Goal: Navigation & Orientation: Find specific page/section

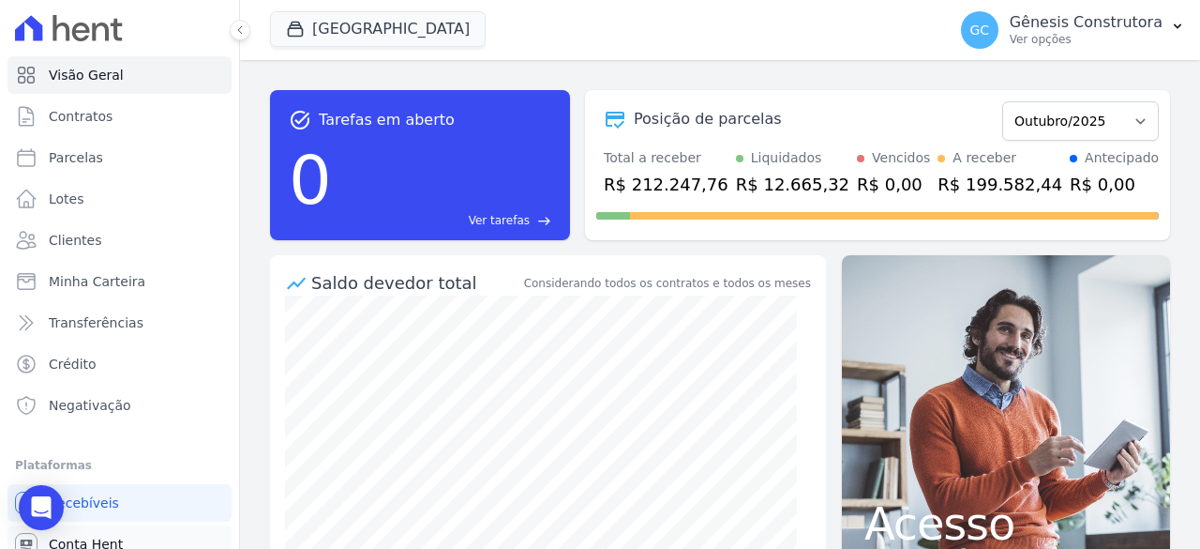
click at [114, 533] on link "Conta Hent" at bounding box center [120, 544] width 224 height 38
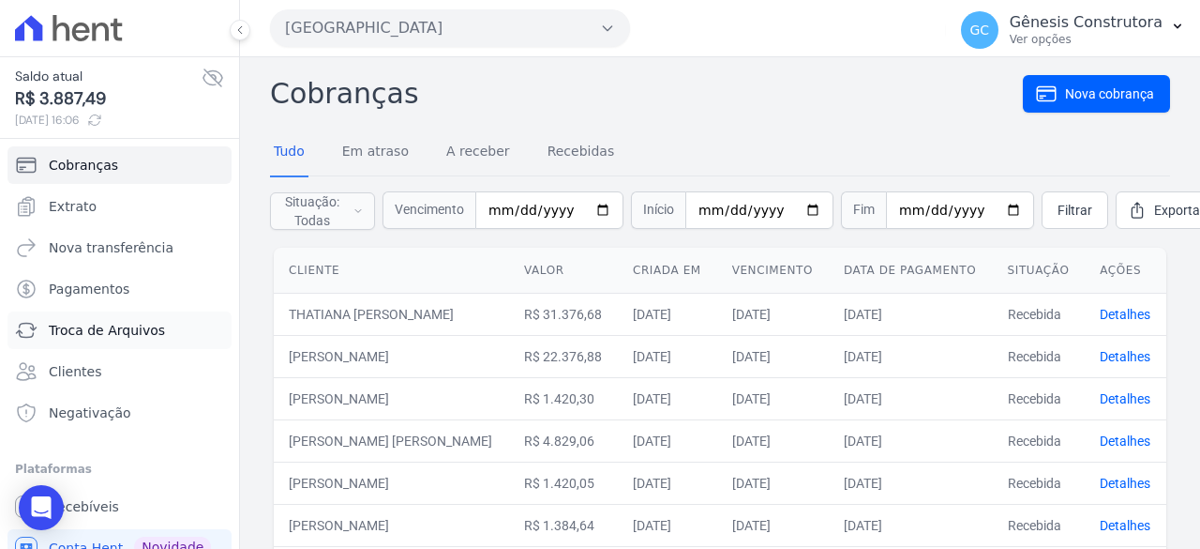
click at [122, 333] on span "Troca de Arquivos" at bounding box center [107, 330] width 116 height 19
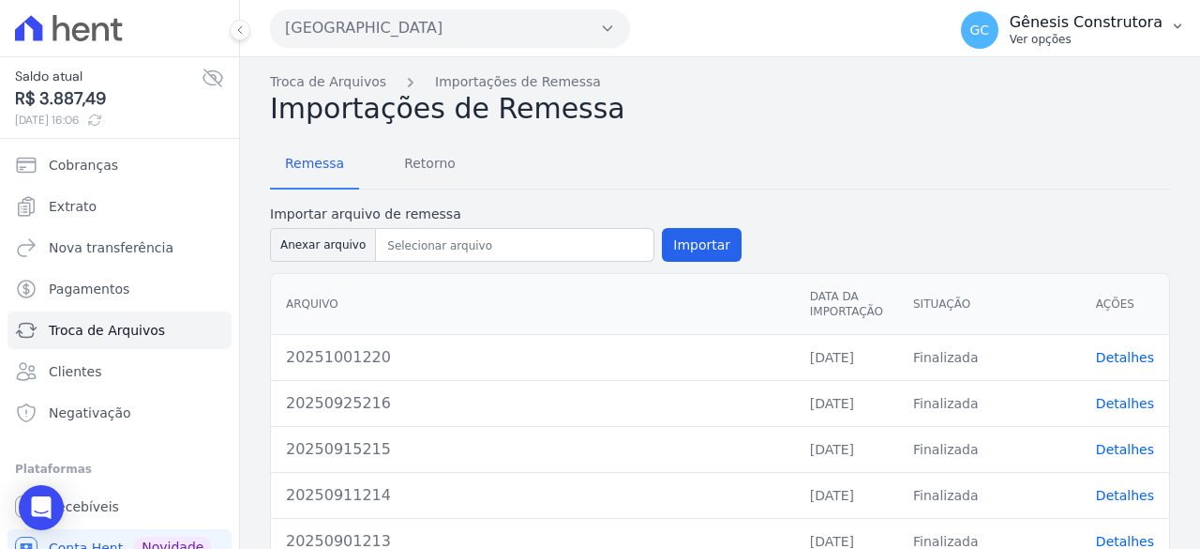
click at [1146, 35] on p "Ver opções" at bounding box center [1086, 39] width 153 height 15
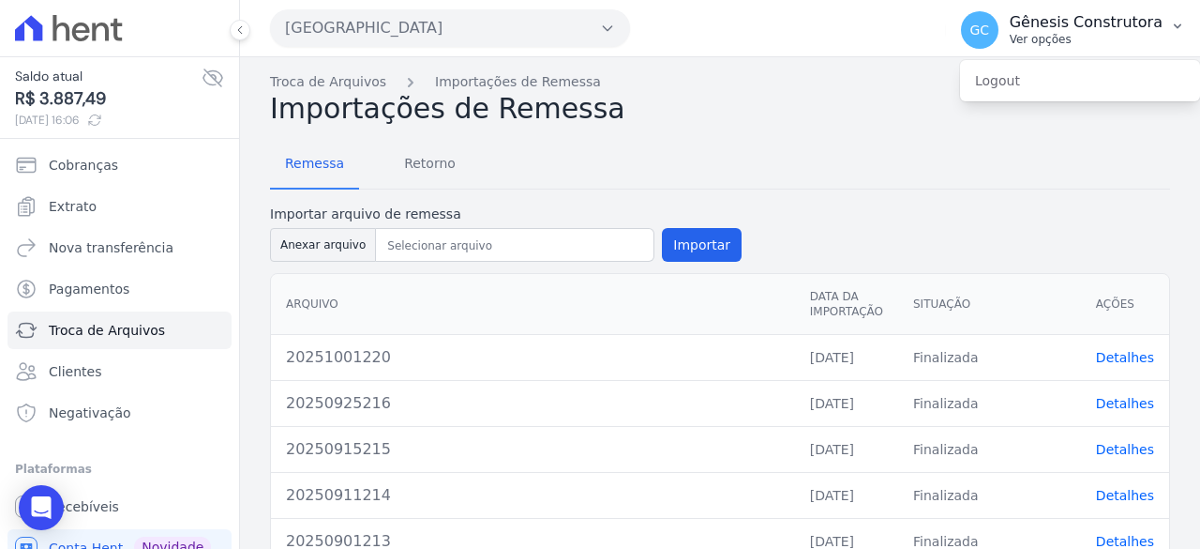
click at [982, 38] on span "GC" at bounding box center [980, 30] width 38 height 38
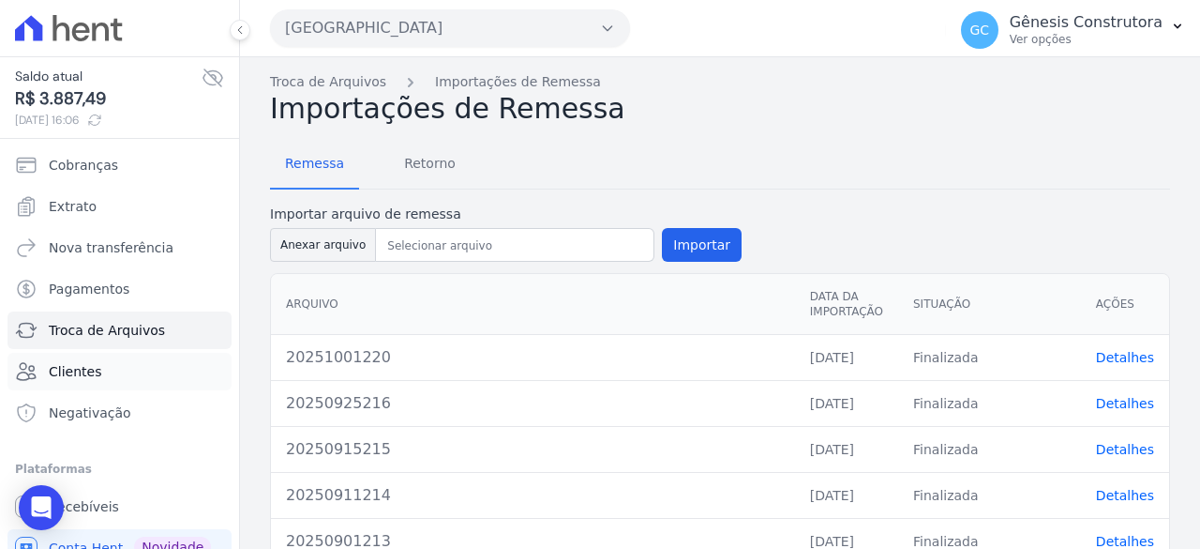
scroll to position [59, 0]
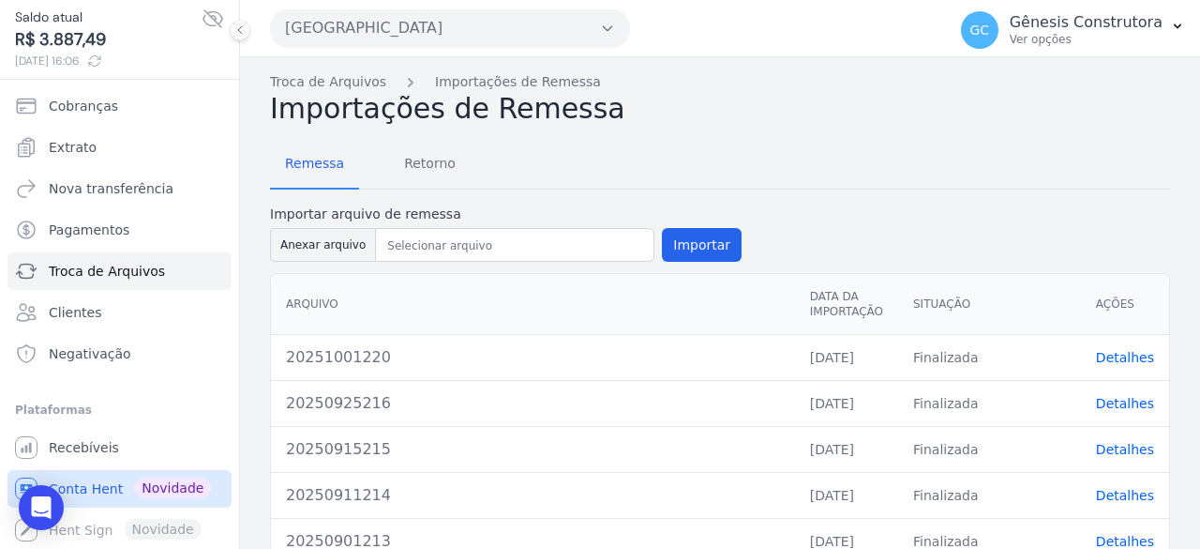
click at [112, 475] on link "Conta Hent Novidade" at bounding box center [120, 489] width 224 height 38
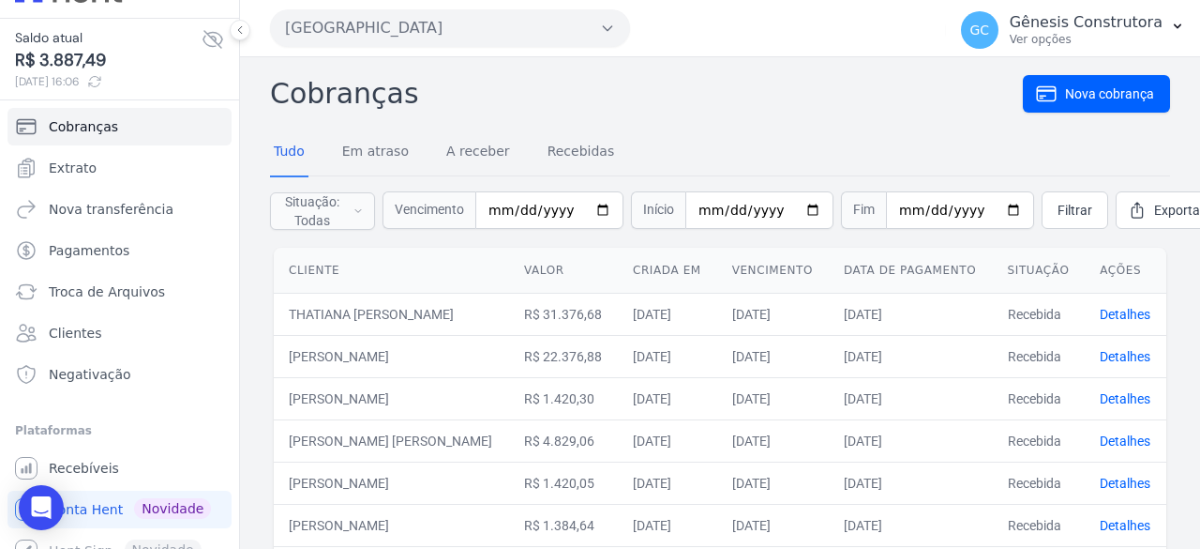
scroll to position [59, 0]
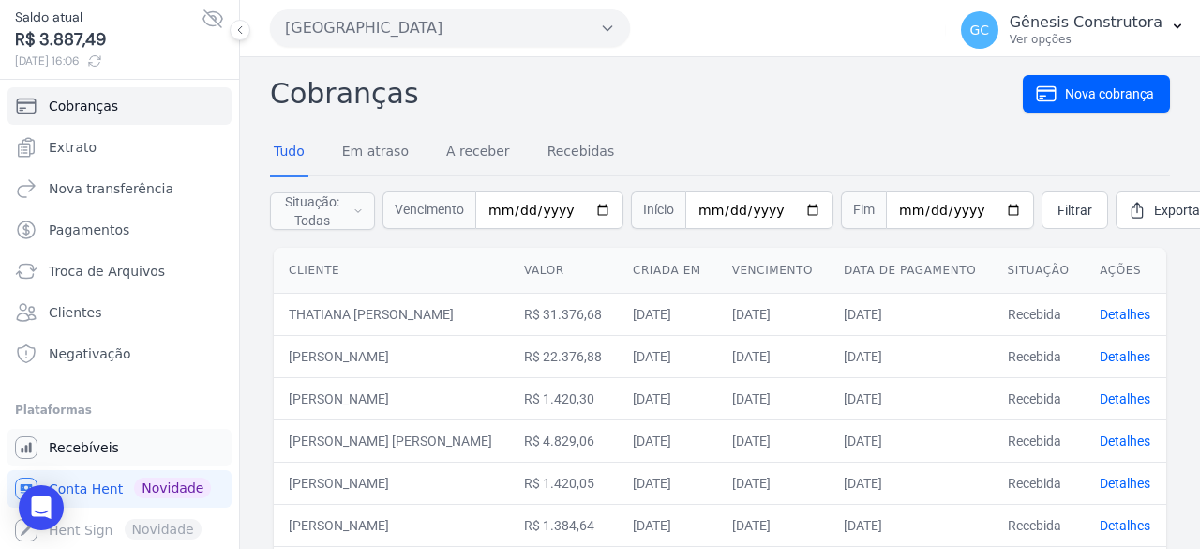
click at [105, 445] on span "Recebíveis" at bounding box center [84, 447] width 70 height 19
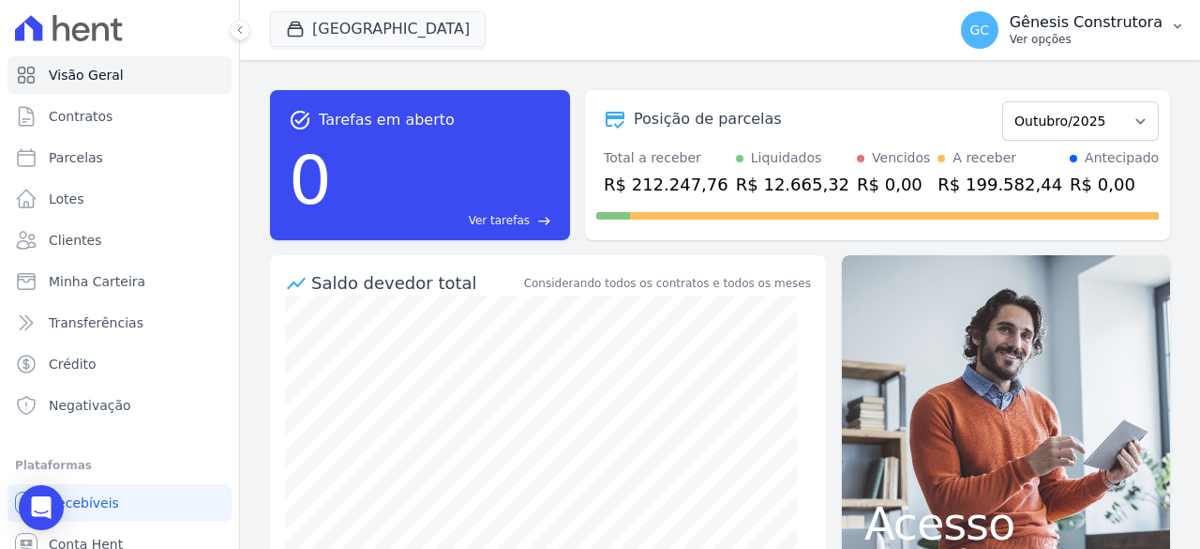
click at [999, 30] on span "GC" at bounding box center [980, 30] width 38 height 38
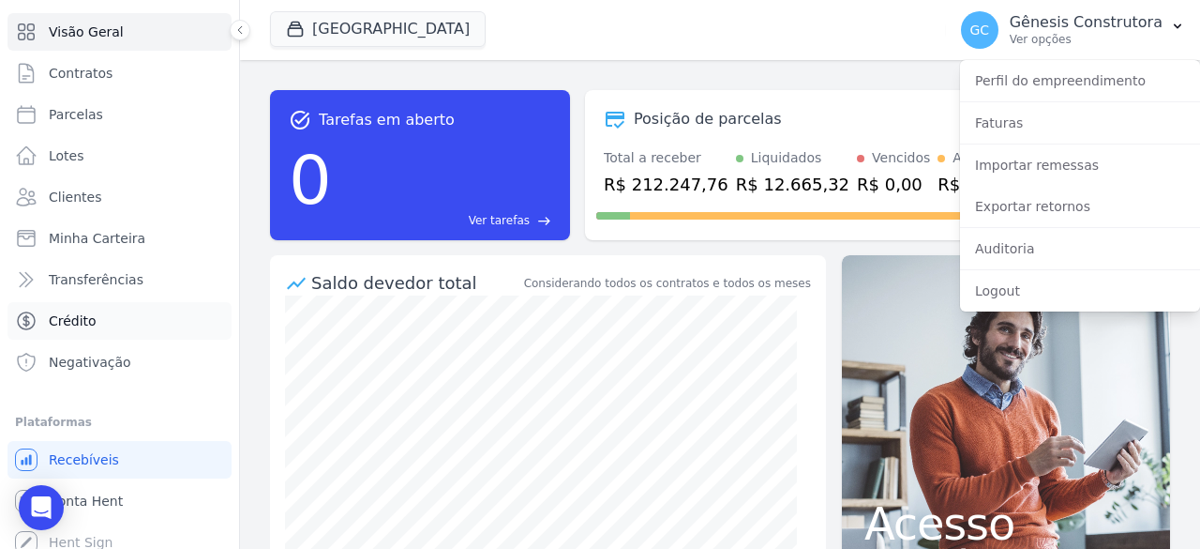
scroll to position [55, 0]
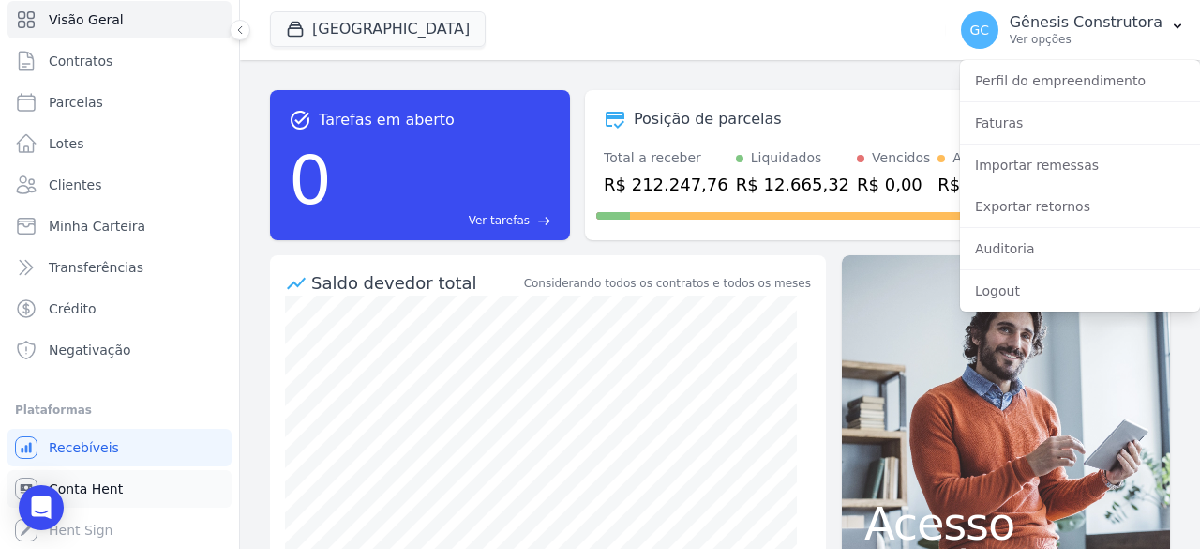
click at [114, 485] on span "Conta Hent" at bounding box center [86, 488] width 74 height 19
